Goal: Task Accomplishment & Management: Use online tool/utility

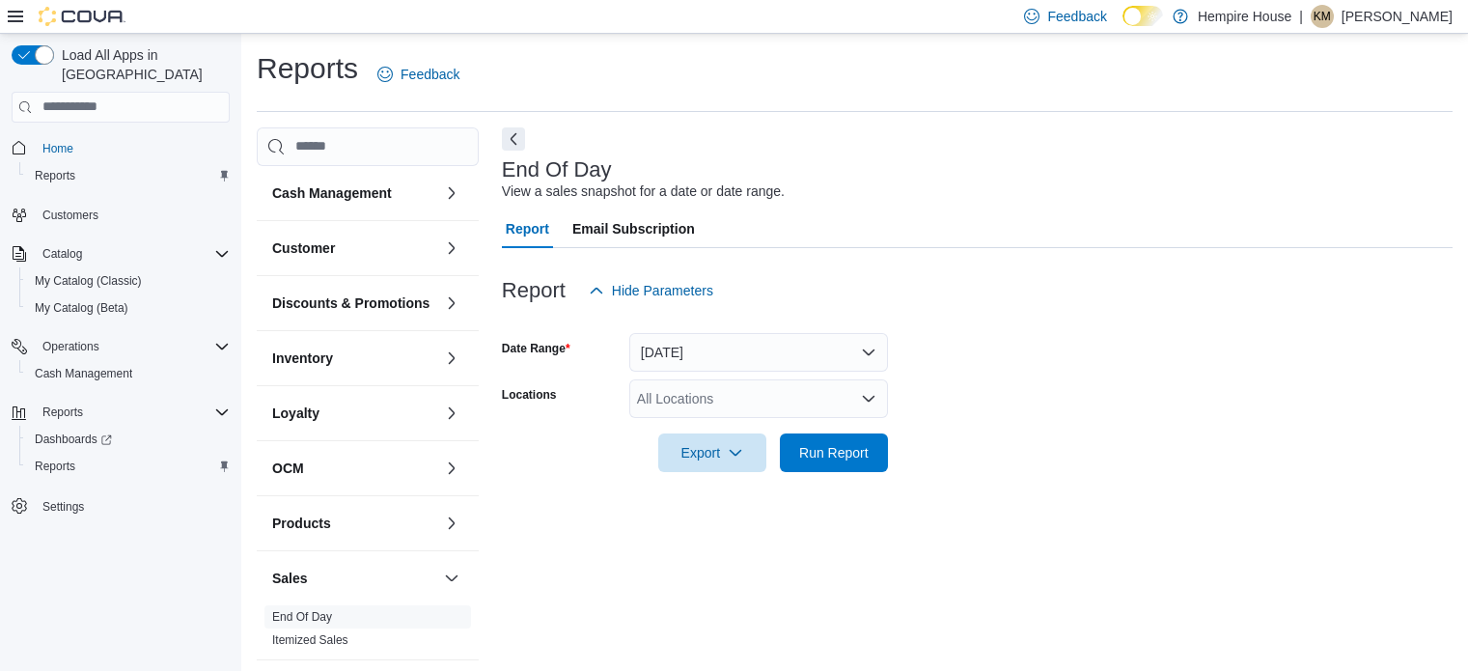
scroll to position [13, 0]
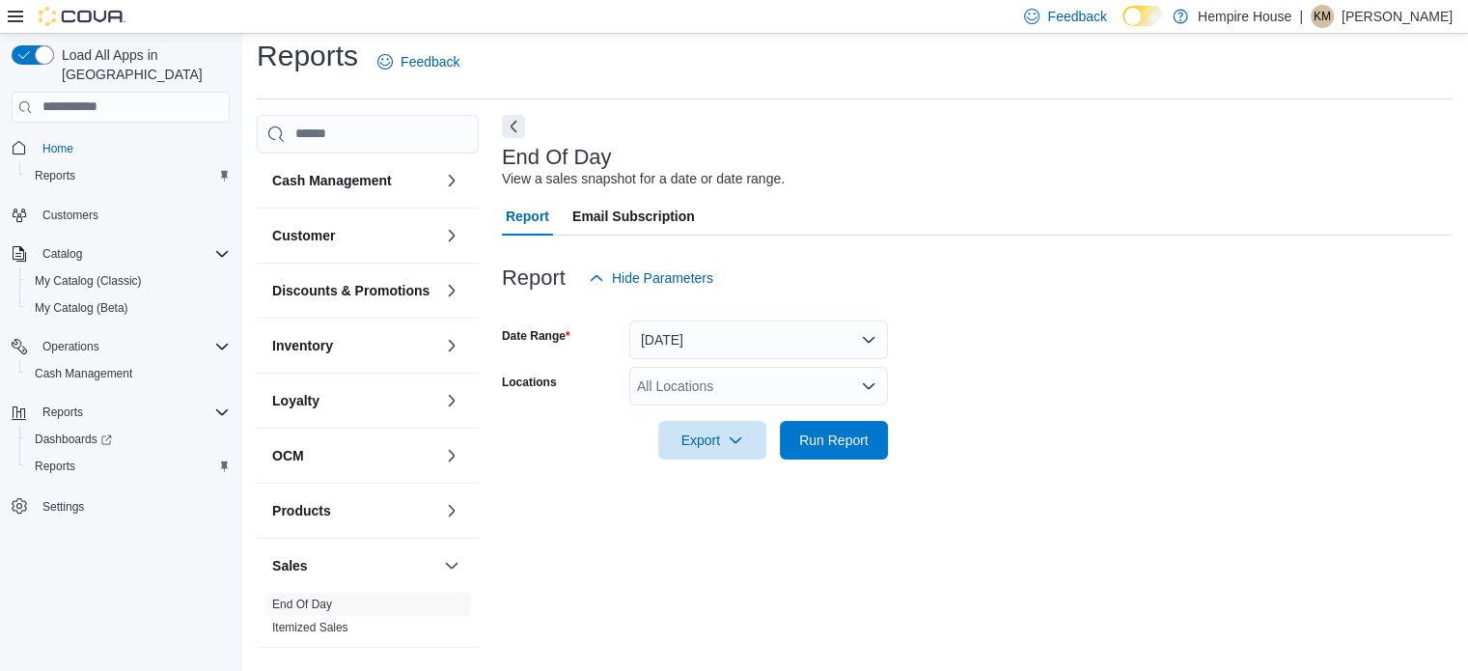
click at [711, 387] on div "All Locations" at bounding box center [758, 386] width 259 height 39
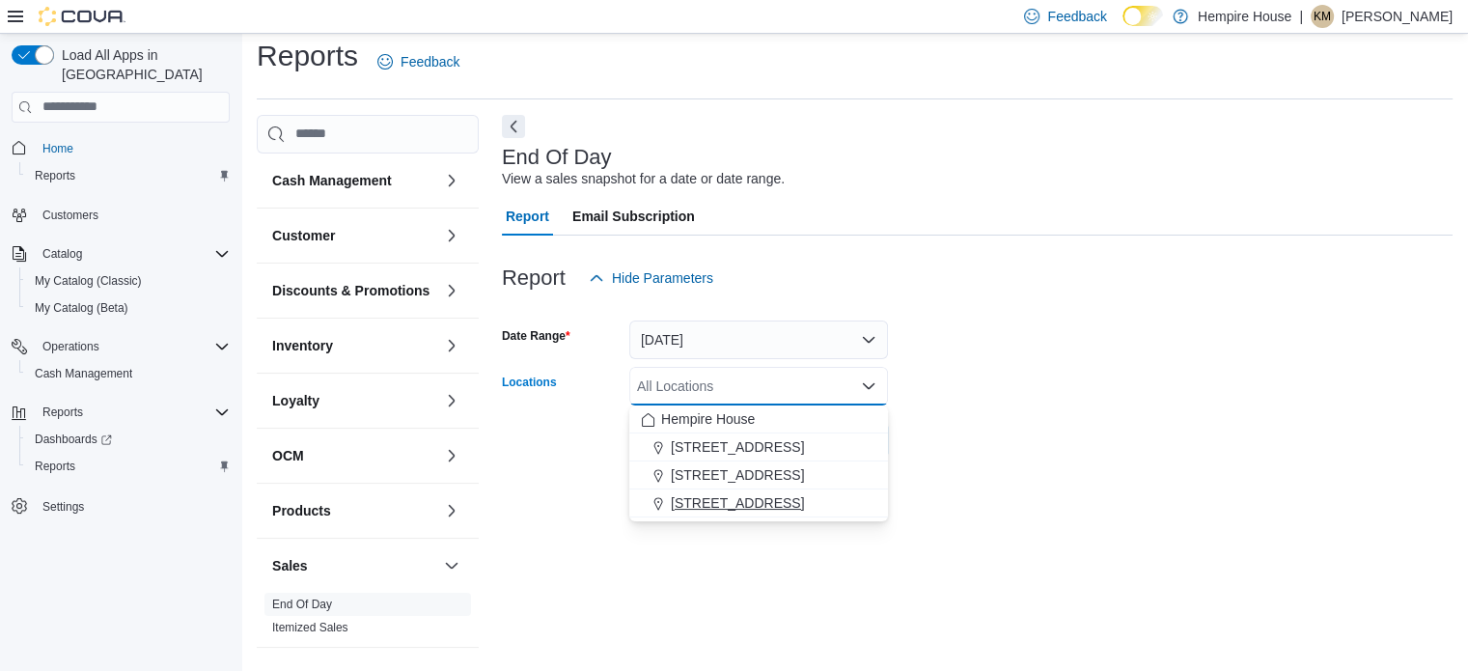
click at [706, 495] on span "[STREET_ADDRESS]" at bounding box center [737, 502] width 133 height 19
drag, startPoint x: 1031, startPoint y: 462, endPoint x: 969, endPoint y: 463, distance: 61.8
click at [1030, 462] on div at bounding box center [977, 470] width 951 height 23
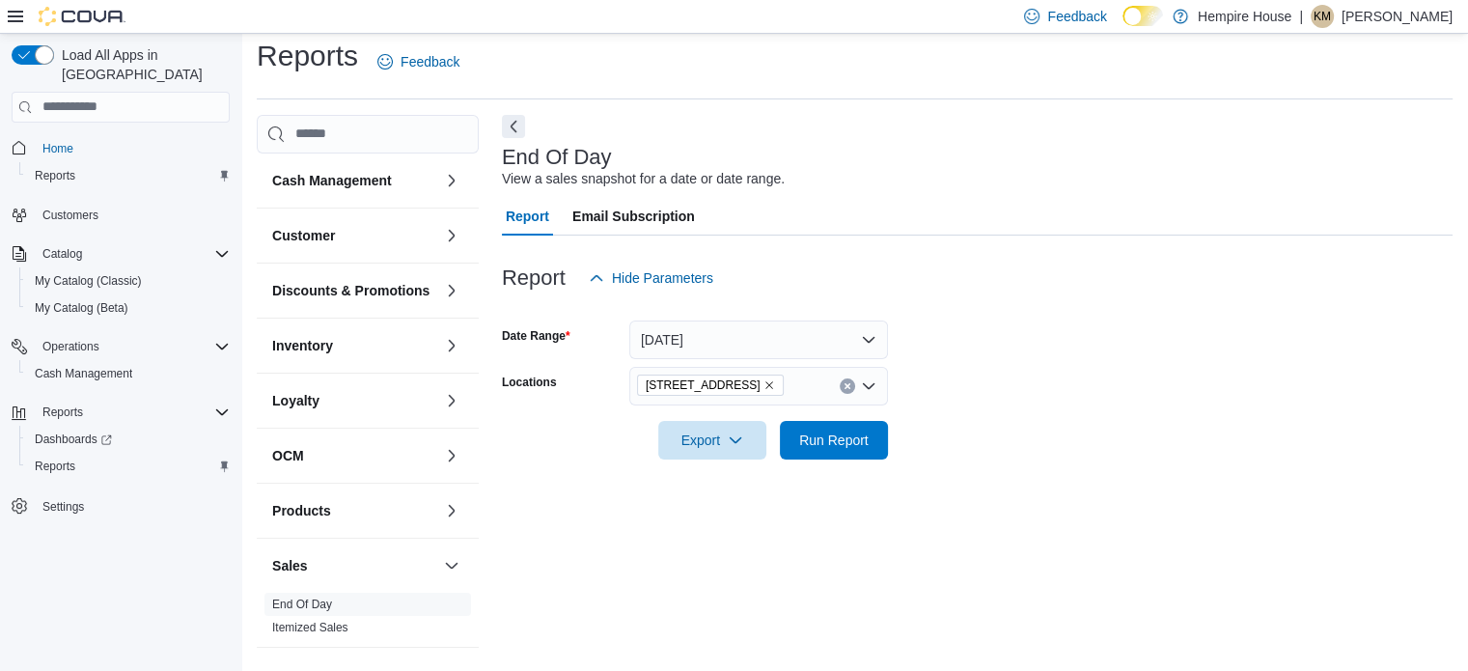
click at [775, 453] on div "Export" at bounding box center [717, 440] width 118 height 39
click at [803, 451] on span "Run Report" at bounding box center [833, 439] width 85 height 39
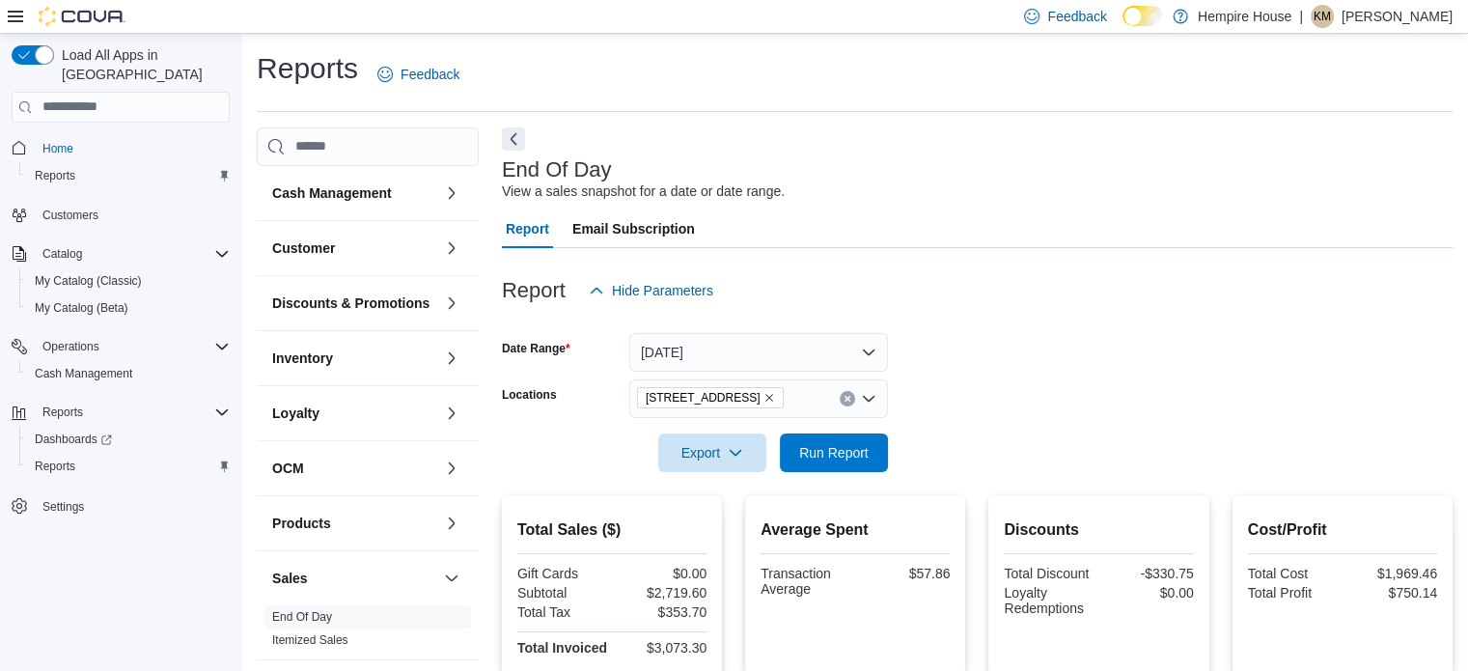
click at [845, 406] on div "[STREET_ADDRESS]" at bounding box center [758, 398] width 259 height 39
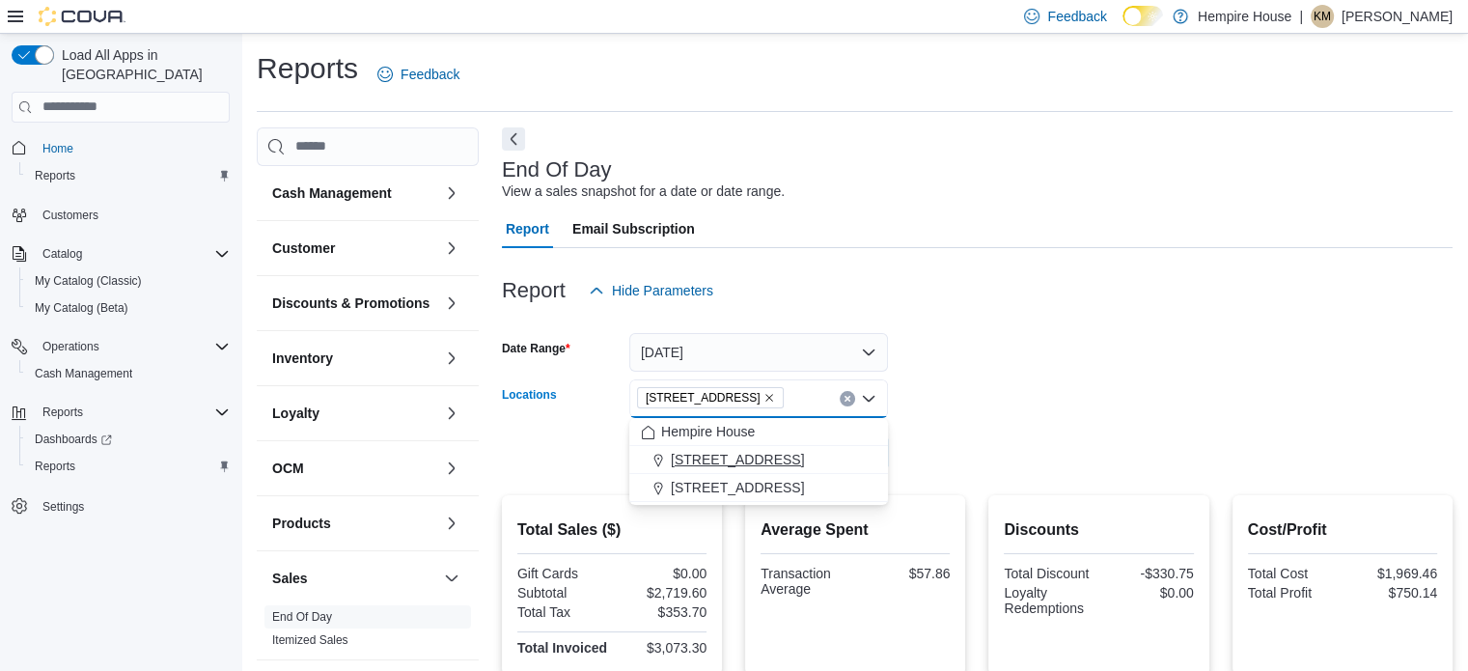
click at [744, 458] on span "[STREET_ADDRESS]" at bounding box center [737, 459] width 133 height 19
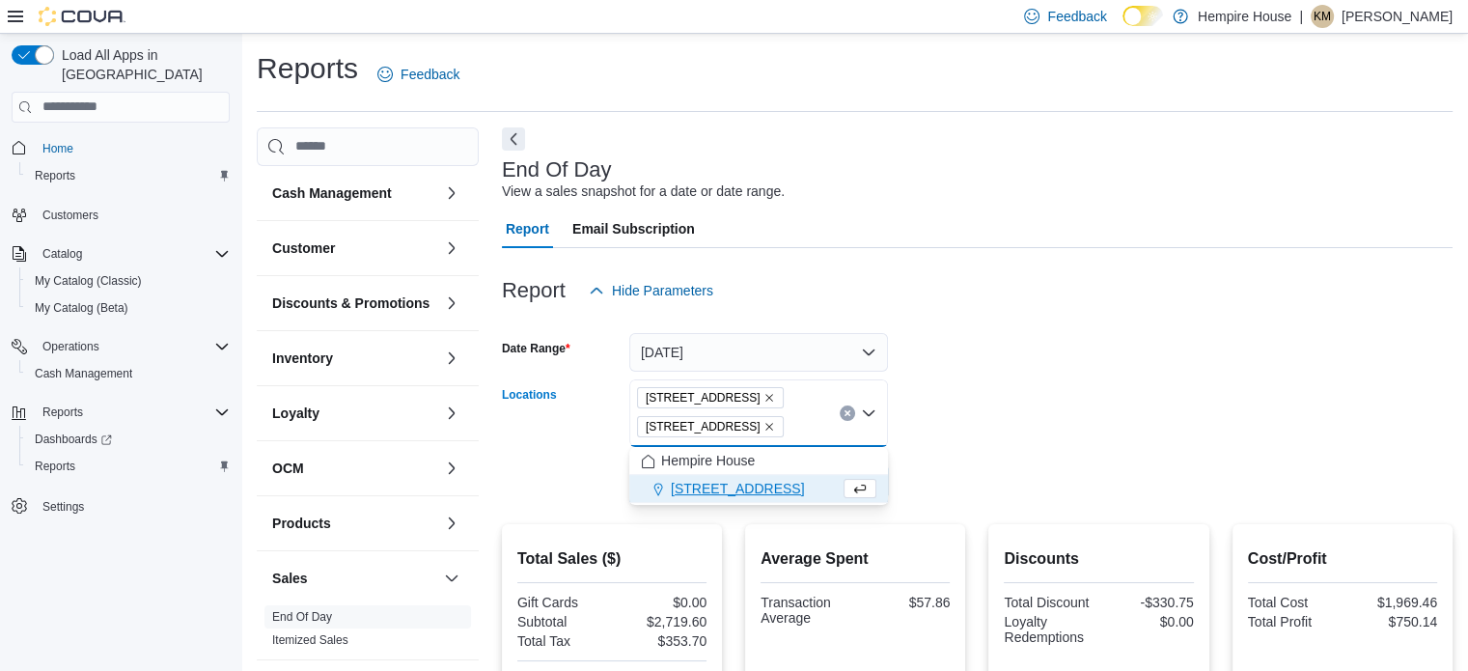
click at [763, 424] on icon "Remove 59 First Street from selection in this group" at bounding box center [769, 427] width 12 height 12
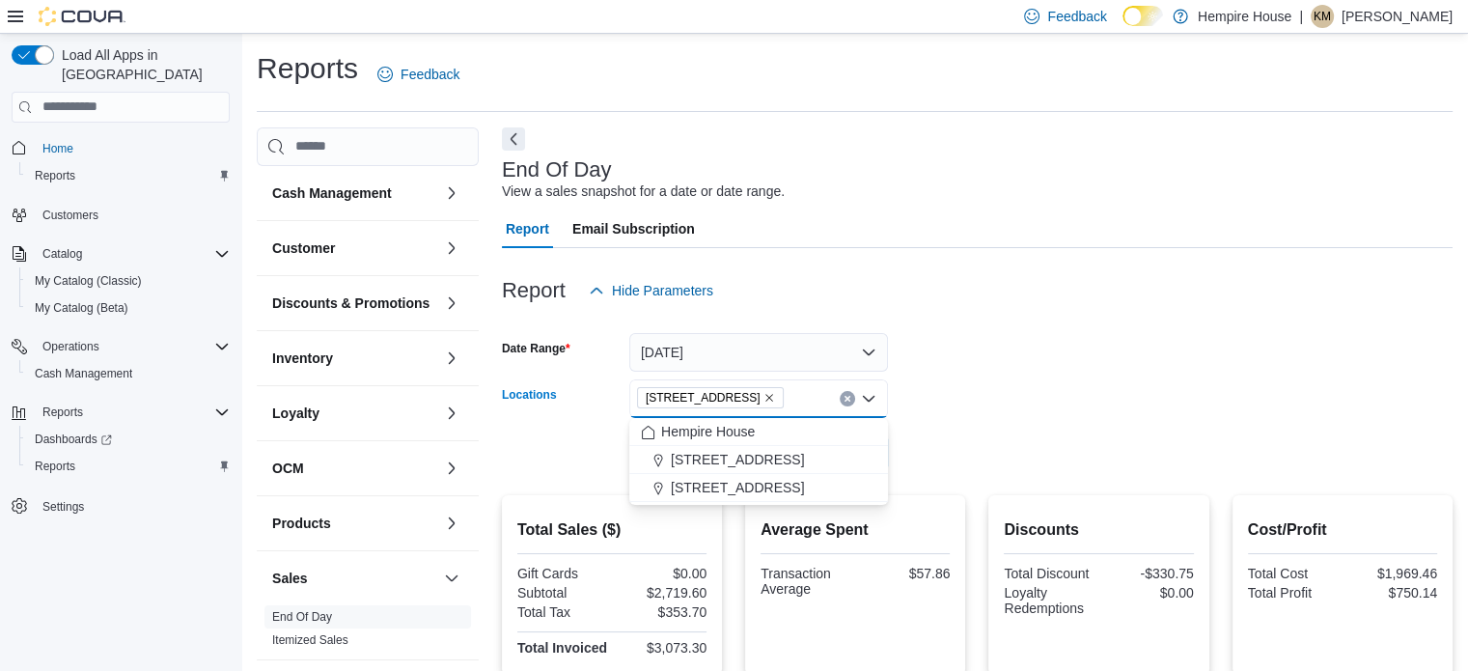
click at [957, 438] on form "Date Range [DATE] Locations [STREET_ADDRESS] Combo box. Selected. [STREET_ADDRE…" at bounding box center [977, 391] width 951 height 162
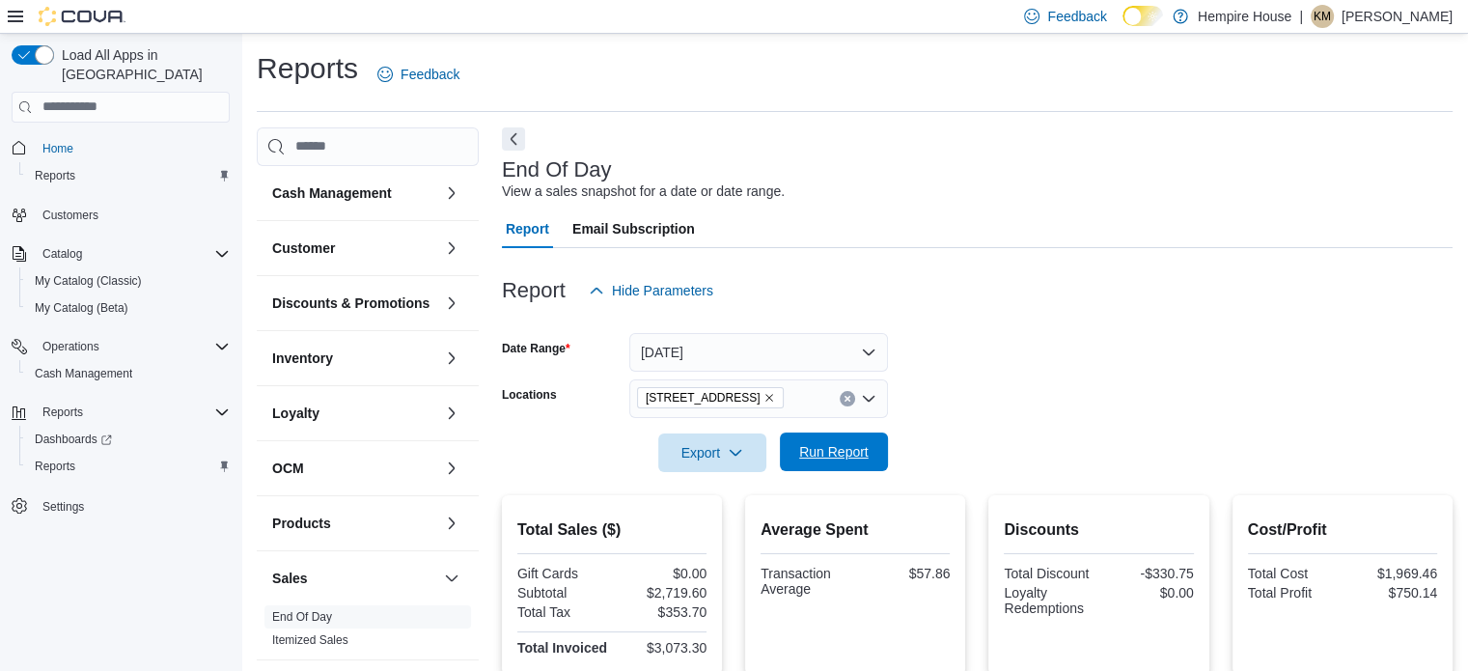
click at [835, 466] on span "Run Report" at bounding box center [833, 451] width 85 height 39
click at [845, 400] on icon "Clear input" at bounding box center [848, 399] width 8 height 8
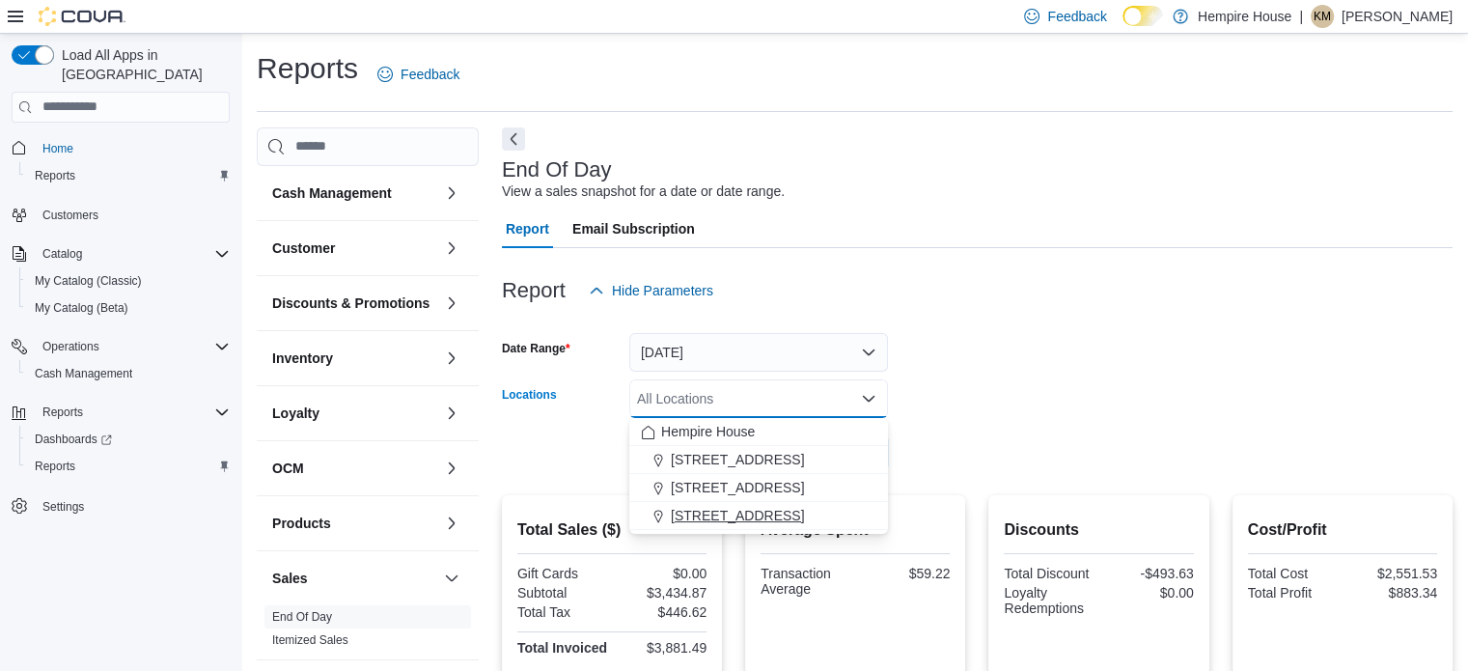
click at [733, 513] on span "[STREET_ADDRESS]" at bounding box center [737, 515] width 133 height 19
click at [974, 423] on div at bounding box center [977, 425] width 951 height 15
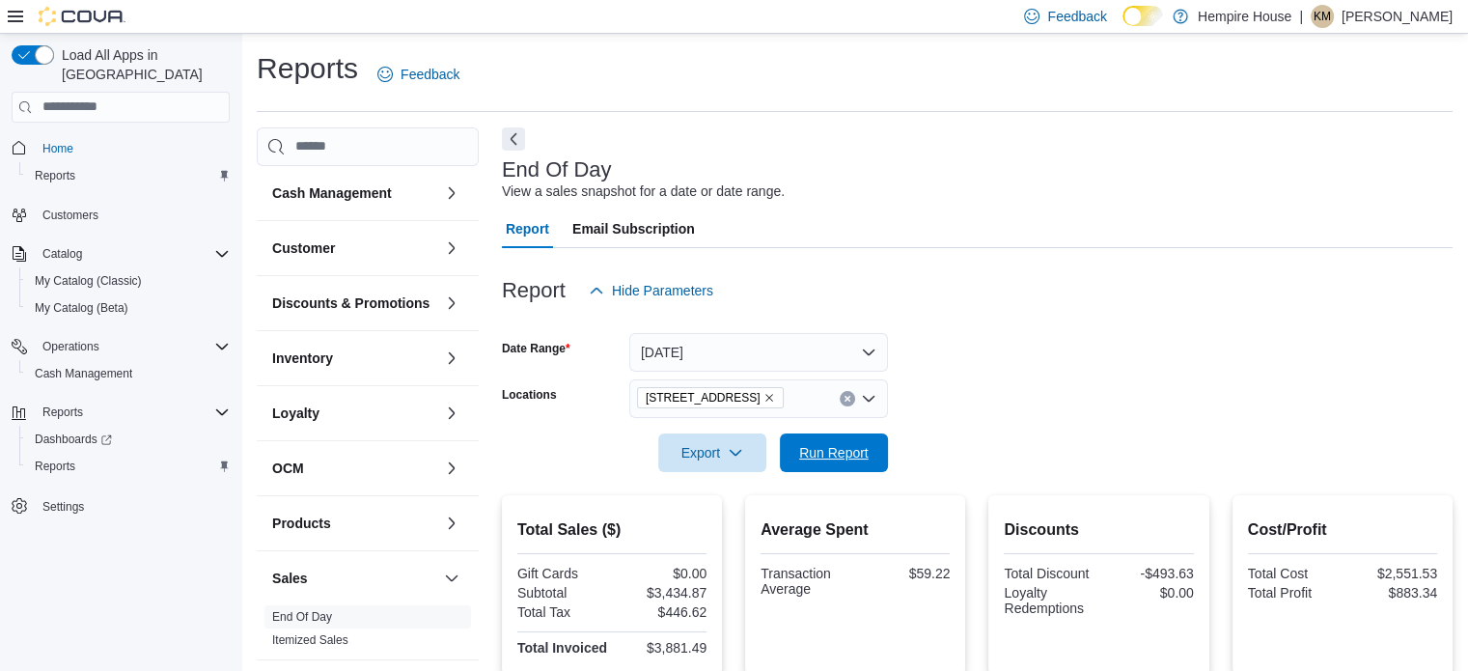
click at [836, 452] on span "Run Report" at bounding box center [833, 452] width 69 height 19
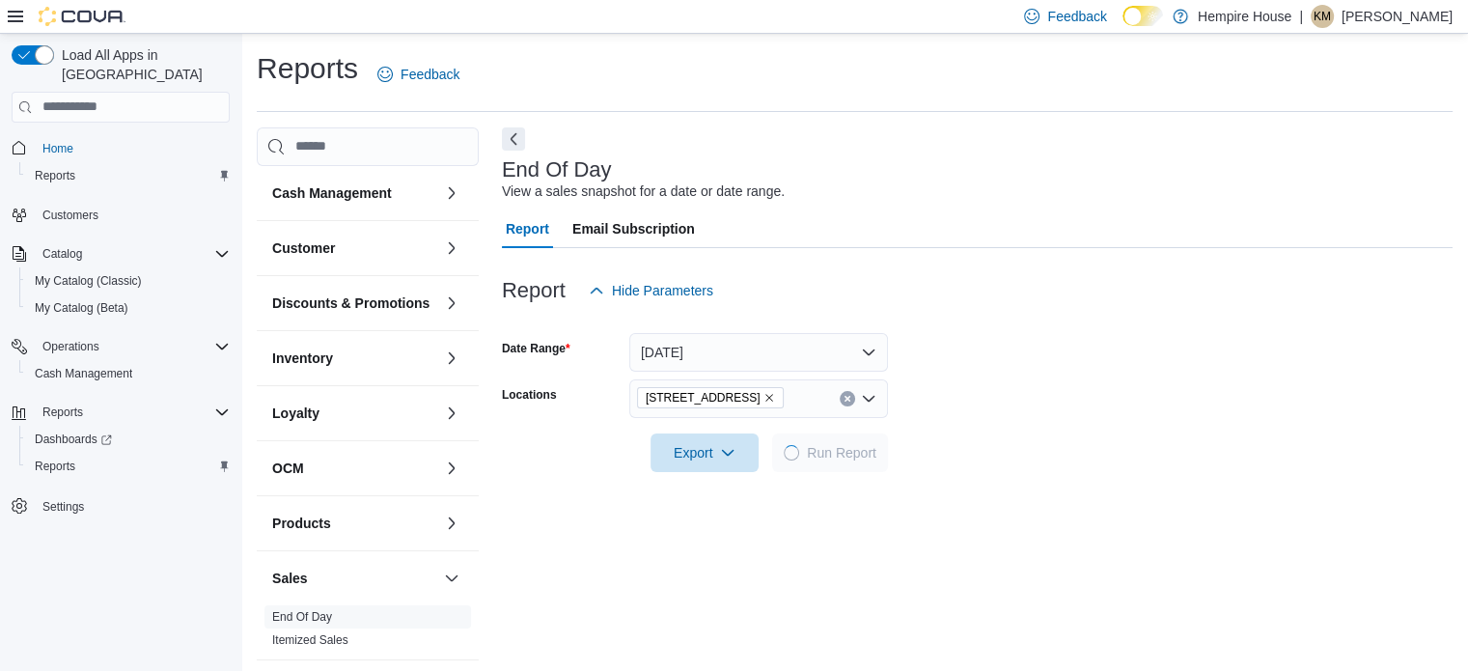
click at [1033, 357] on form "Date Range [DATE] Locations [STREET_ADDRESS] Export Run Report" at bounding box center [977, 391] width 951 height 162
